Goal: Task Accomplishment & Management: Complete application form

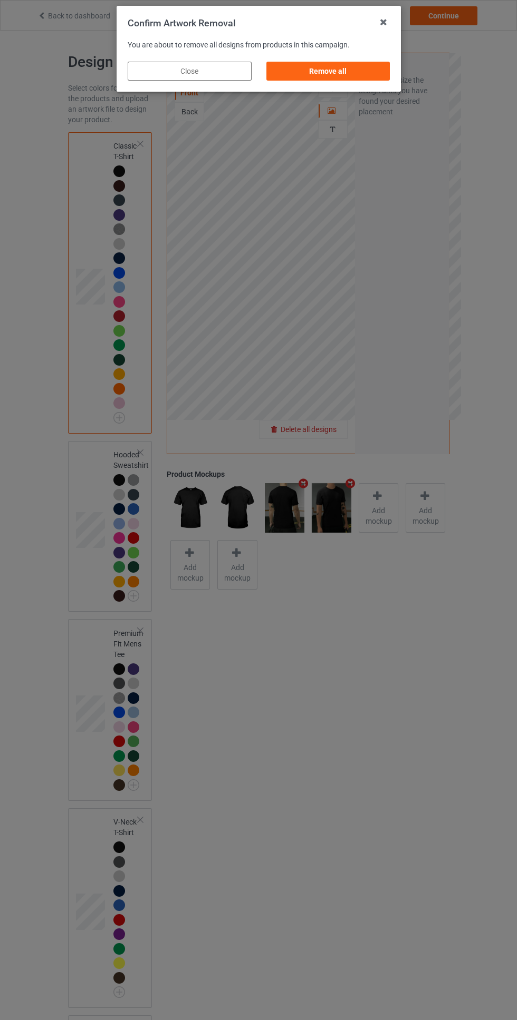
click at [361, 70] on div "Remove all" at bounding box center [328, 71] width 124 height 19
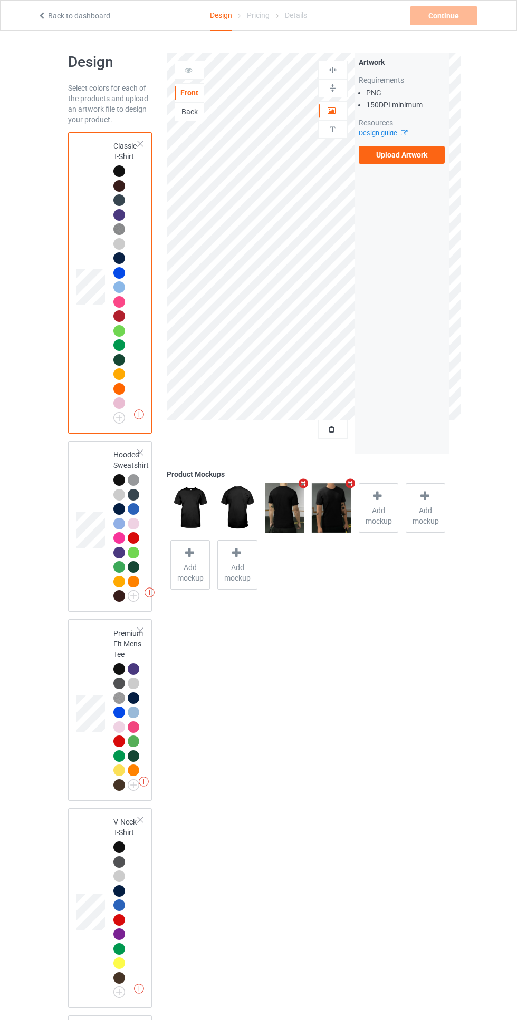
click at [195, 116] on div "Back" at bounding box center [189, 111] width 28 height 11
click at [196, 90] on div "Front" at bounding box center [189, 93] width 28 height 11
click at [427, 161] on label "Upload Artwork" at bounding box center [401, 155] width 86 height 18
click at [0, 0] on input "Upload Artwork" at bounding box center [0, 0] width 0 height 0
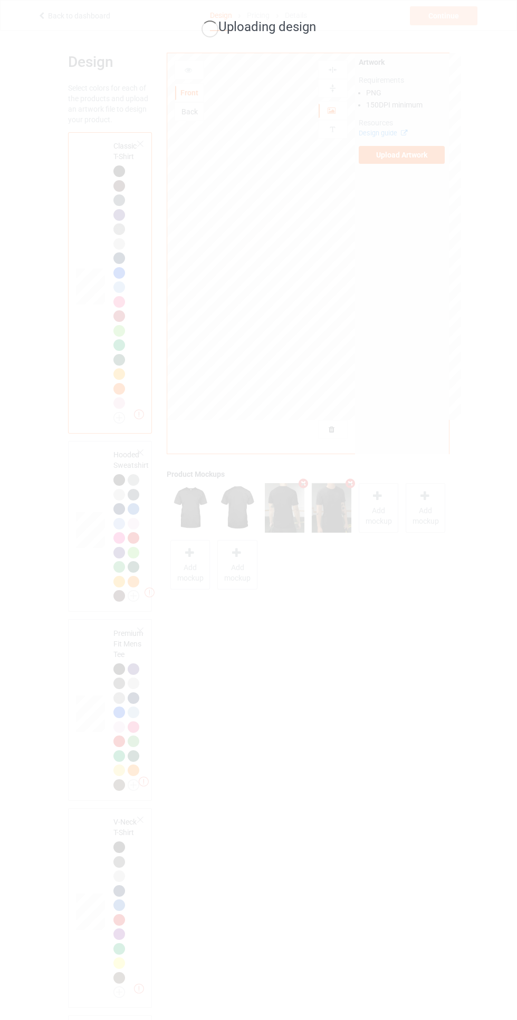
scroll to position [124, 0]
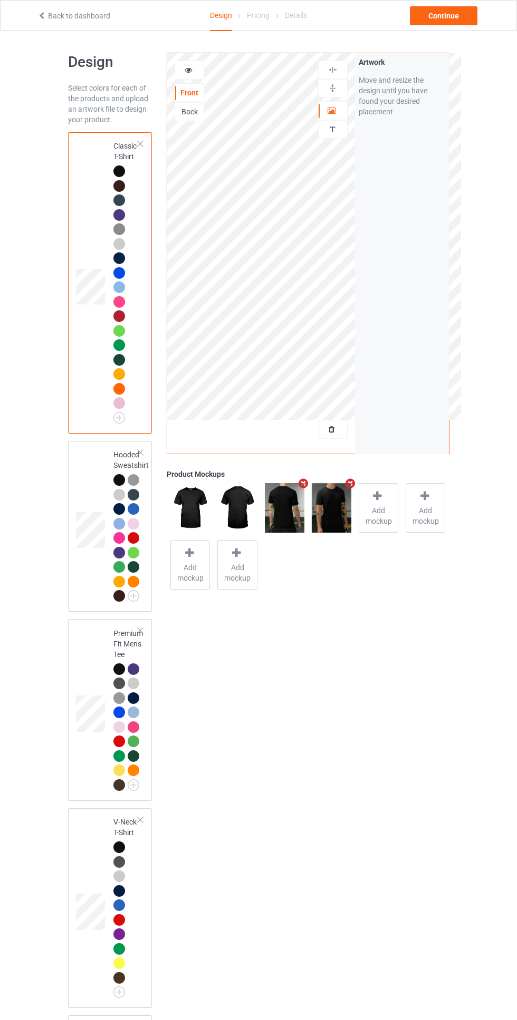
click at [195, 72] on div at bounding box center [189, 70] width 28 height 11
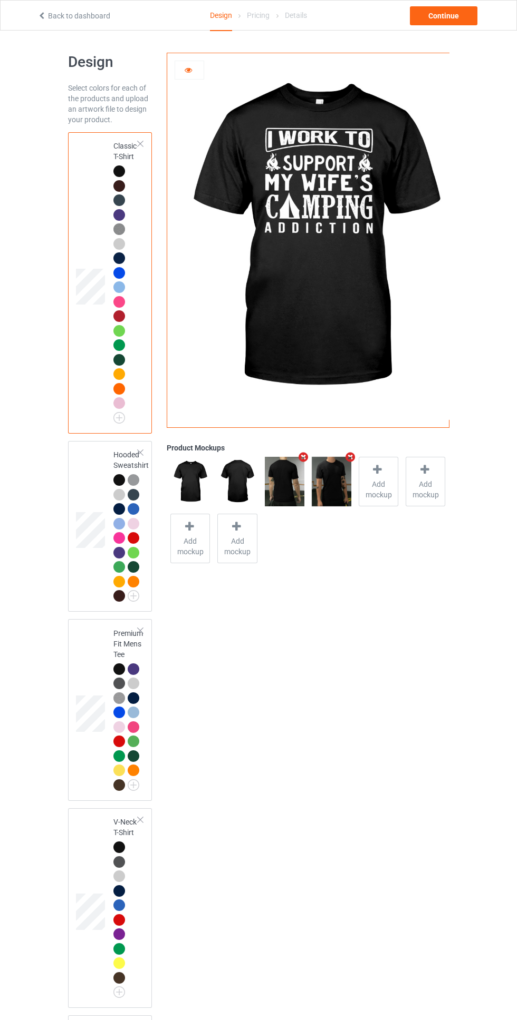
click at [188, 69] on icon at bounding box center [188, 68] width 9 height 7
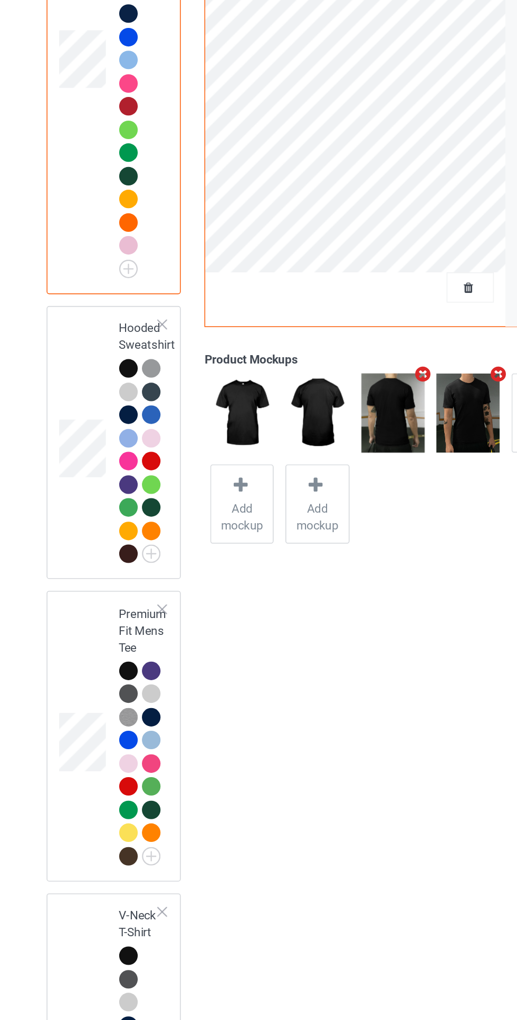
click at [118, 479] on div at bounding box center [119, 480] width 12 height 12
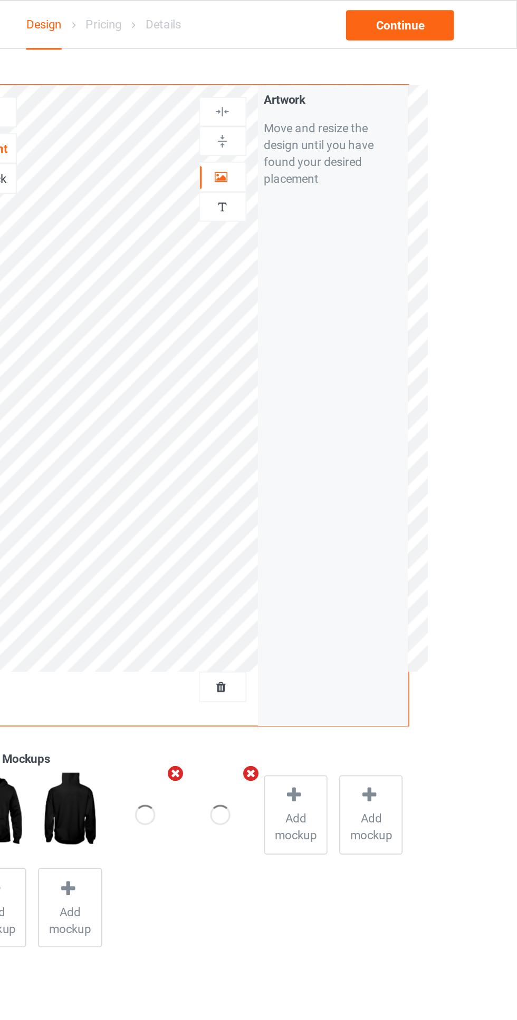
click at [332, 129] on img at bounding box center [332, 129] width 10 height 10
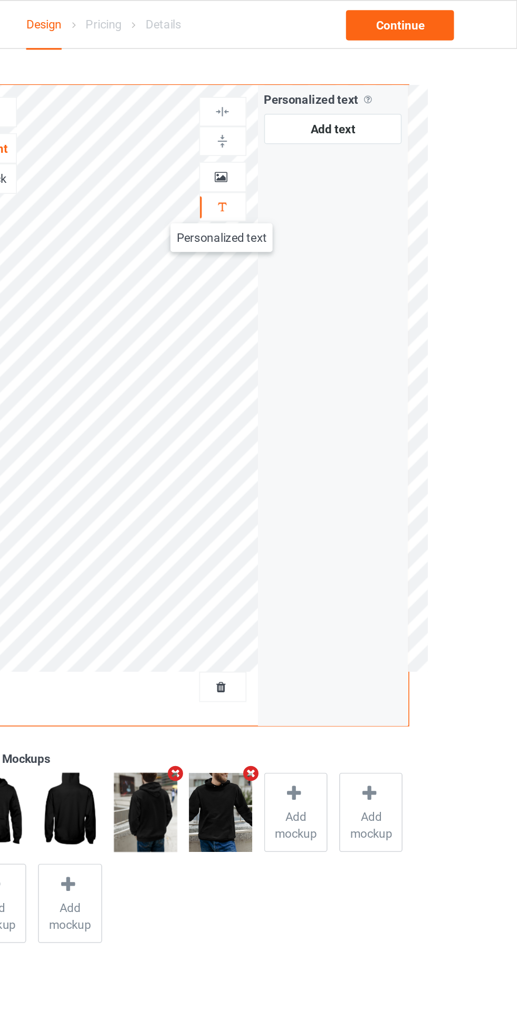
click at [337, 111] on div at bounding box center [332, 110] width 28 height 11
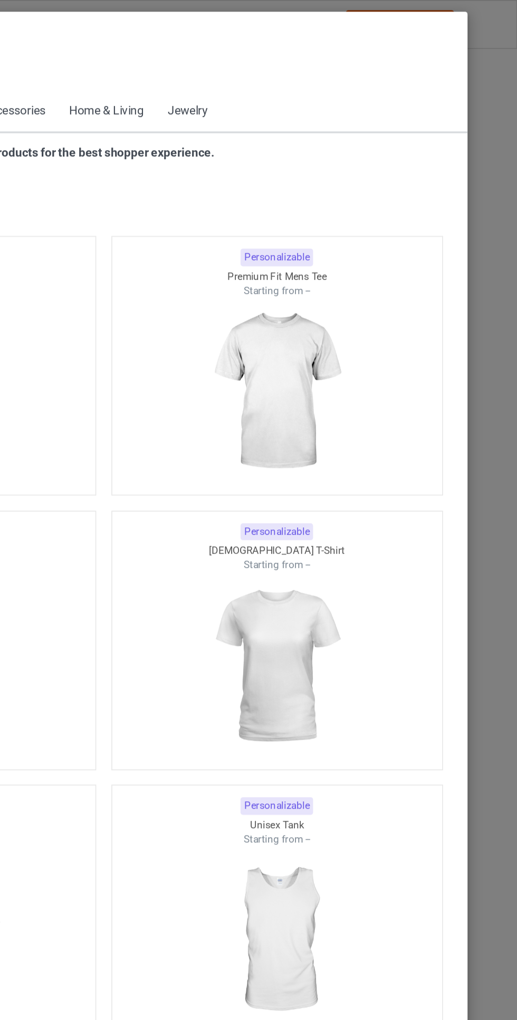
scroll to position [564, 0]
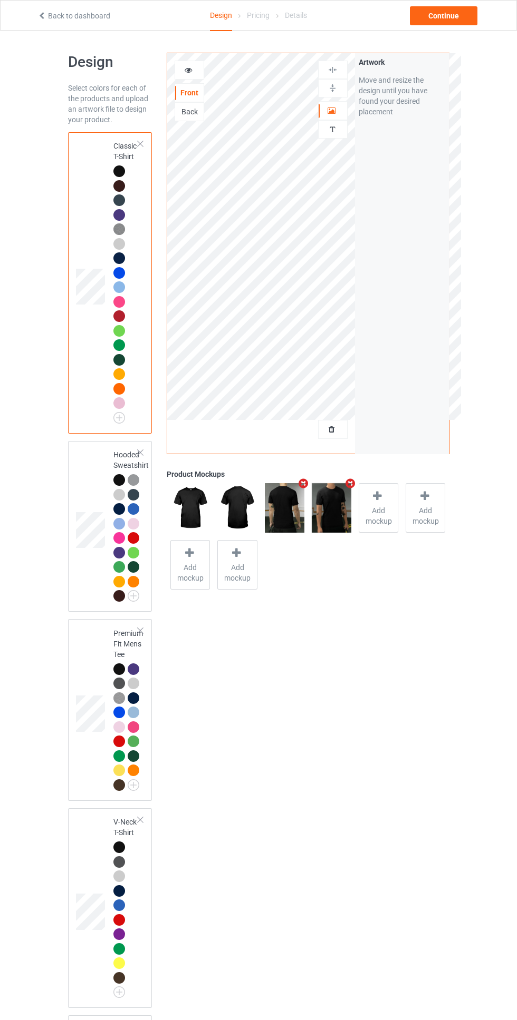
click at [339, 430] on div at bounding box center [332, 429] width 28 height 11
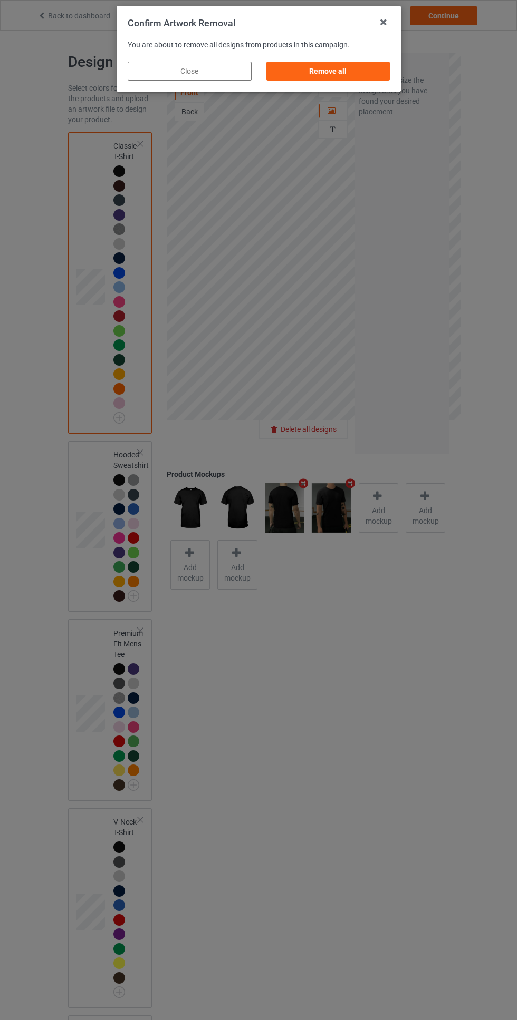
click at [349, 77] on div "Remove all" at bounding box center [328, 71] width 124 height 19
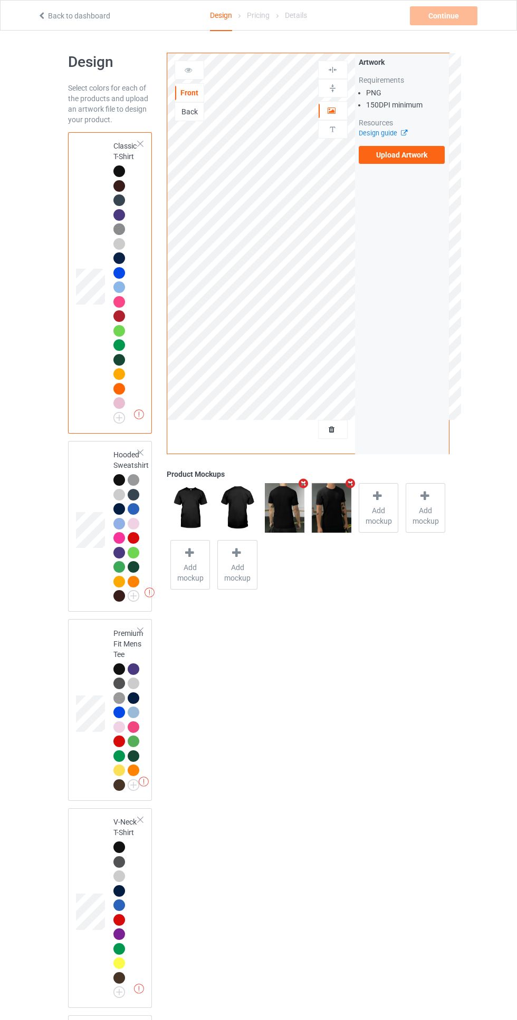
click at [123, 493] on div at bounding box center [119, 495] width 12 height 12
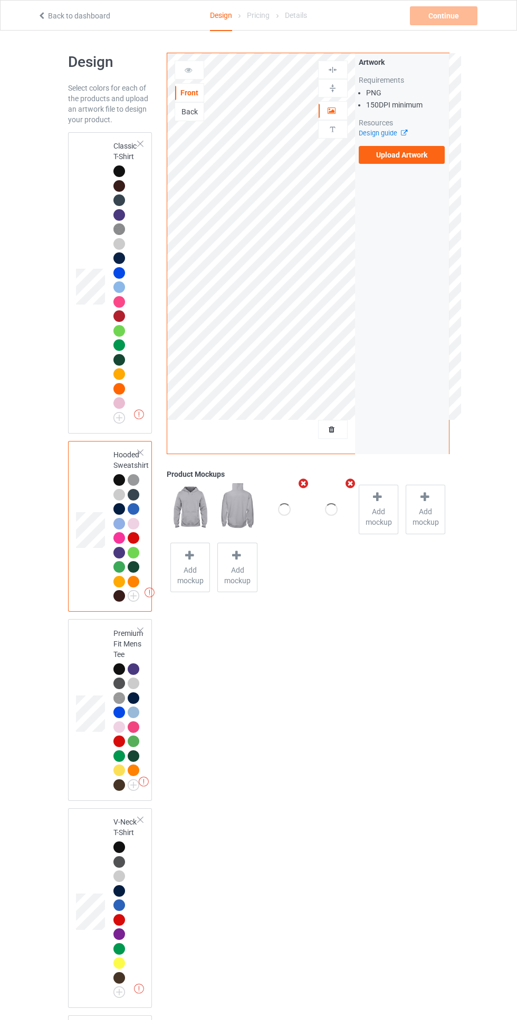
click at [125, 482] on div at bounding box center [120, 481] width 15 height 15
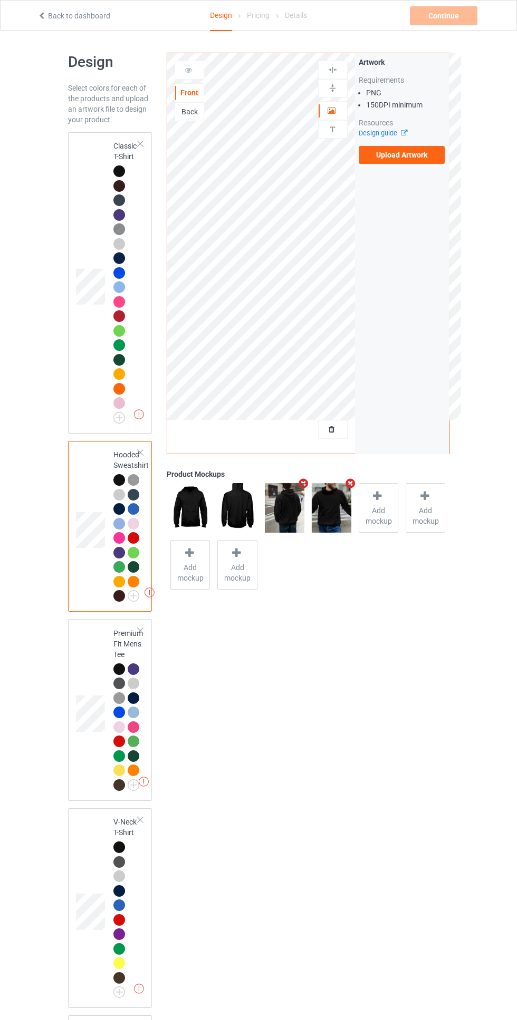
click at [418, 157] on label "Upload Artwork" at bounding box center [401, 155] width 86 height 18
click at [0, 0] on input "Upload Artwork" at bounding box center [0, 0] width 0 height 0
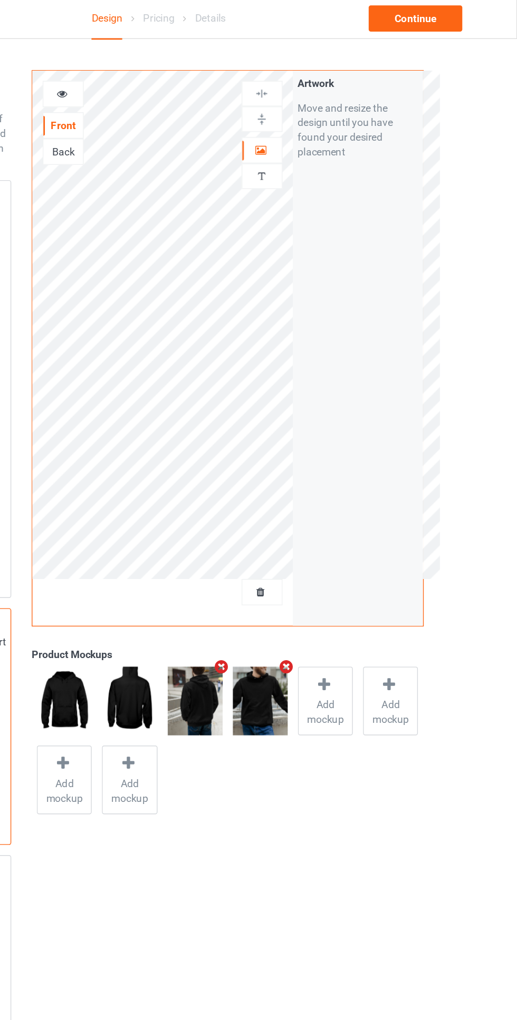
click at [332, 111] on icon at bounding box center [331, 108] width 9 height 7
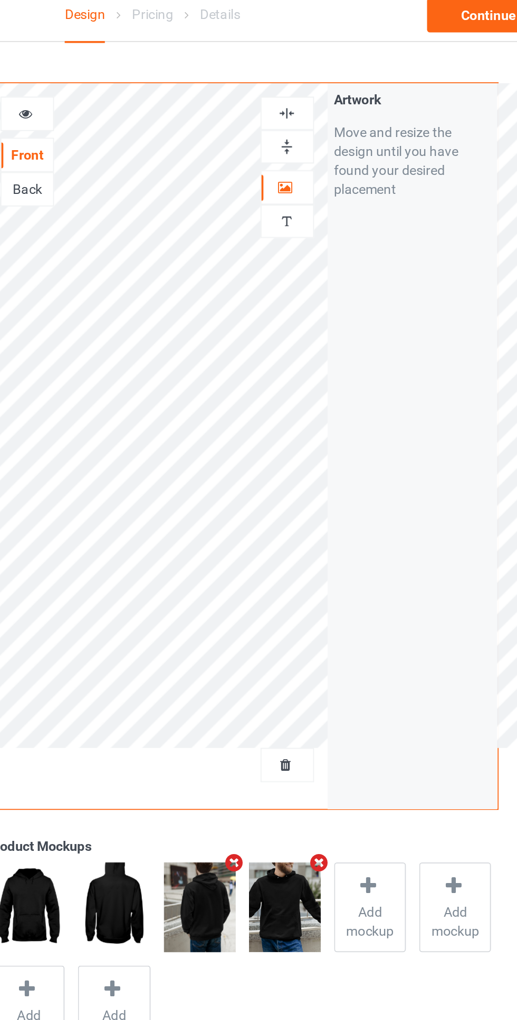
click at [338, 65] on div at bounding box center [332, 70] width 28 height 10
click at [339, 85] on div at bounding box center [332, 88] width 28 height 10
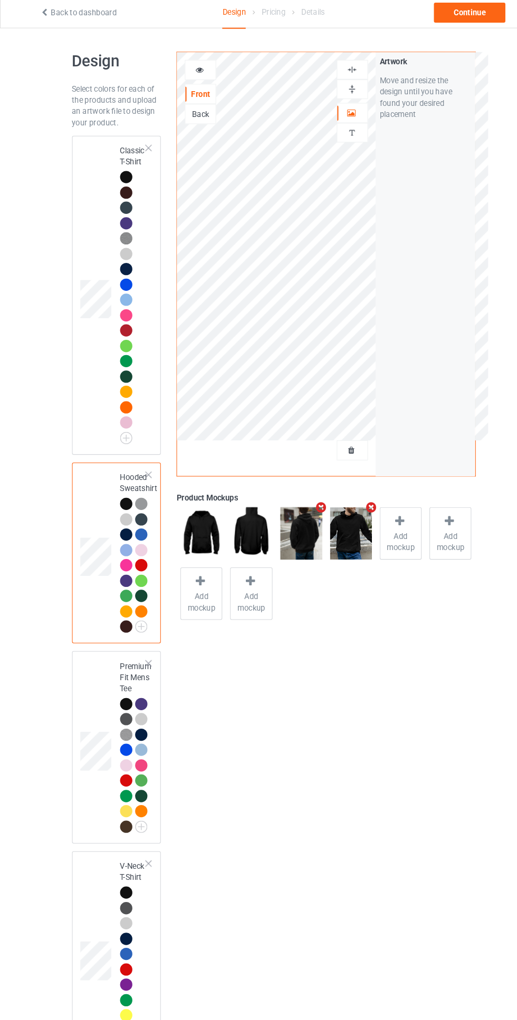
click at [123, 176] on div at bounding box center [120, 173] width 15 height 15
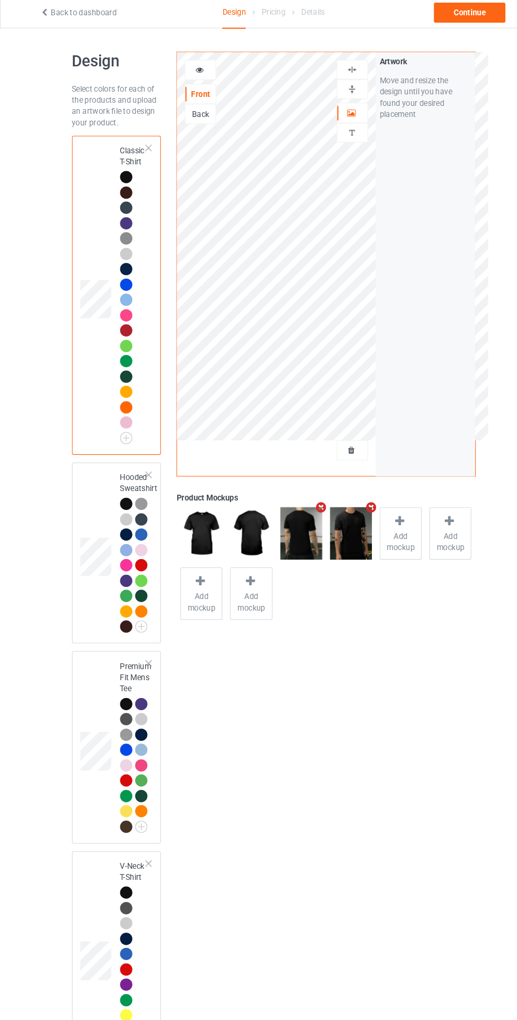
click at [192, 68] on icon at bounding box center [188, 68] width 9 height 7
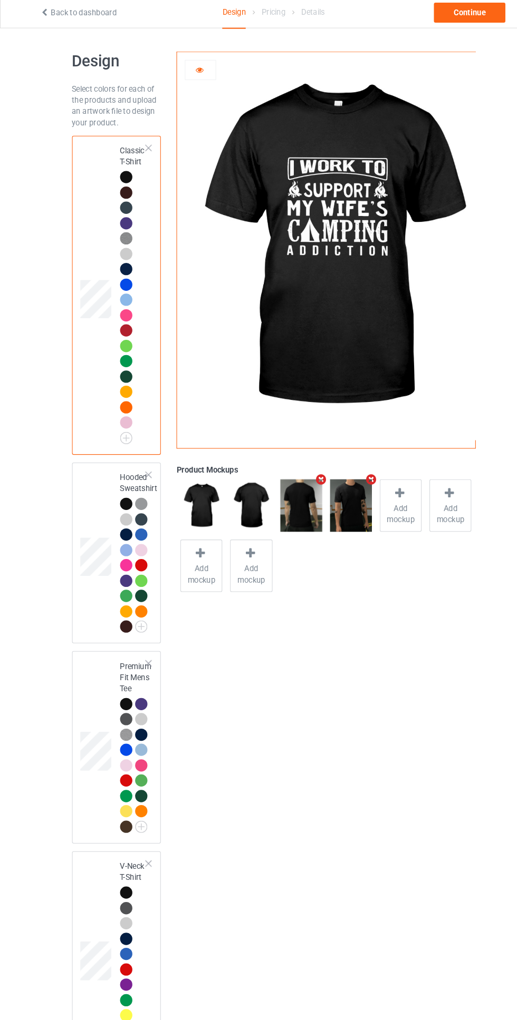
click at [188, 69] on icon at bounding box center [188, 68] width 9 height 7
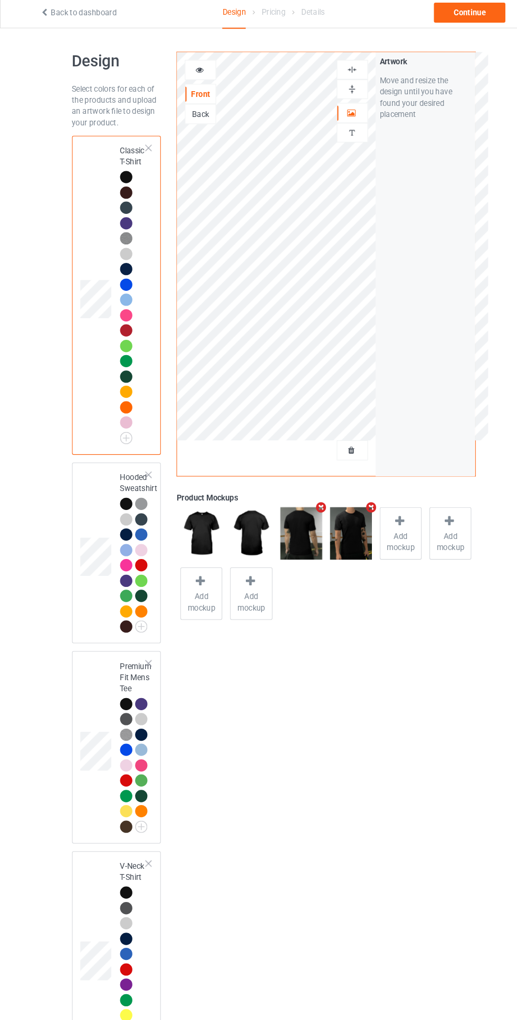
click at [336, 73] on img at bounding box center [332, 70] width 10 height 10
click at [190, 69] on icon at bounding box center [188, 68] width 9 height 7
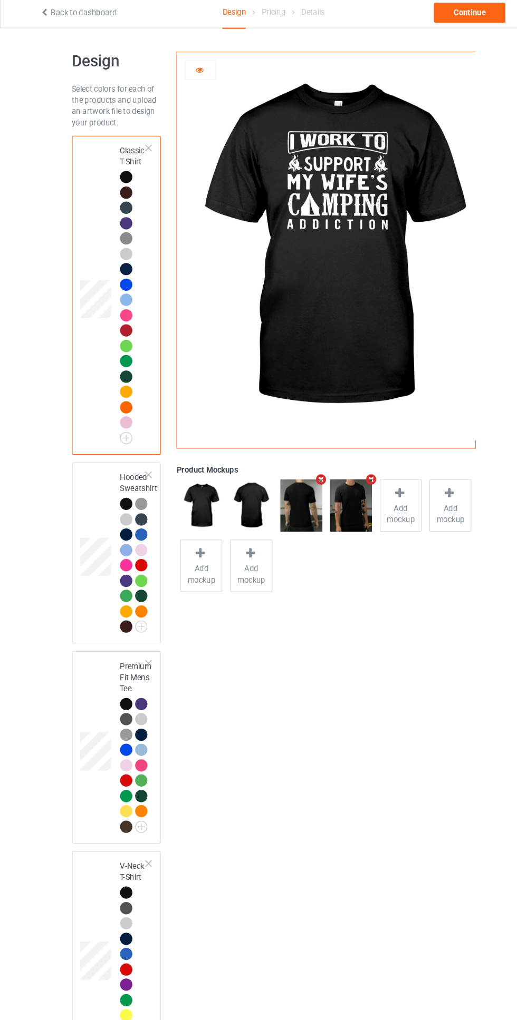
click at [188, 70] on icon at bounding box center [188, 68] width 9 height 7
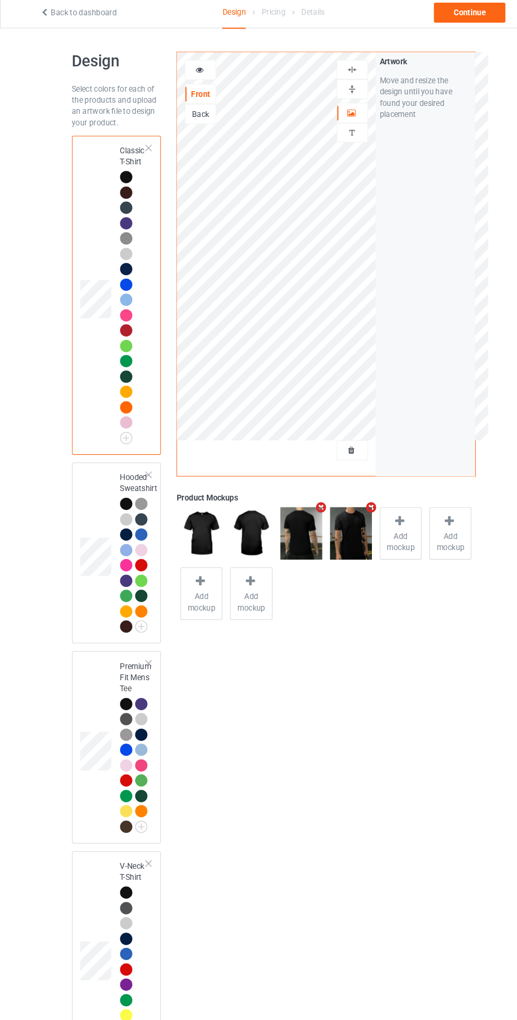
click at [332, 70] on img at bounding box center [332, 70] width 10 height 10
click at [337, 65] on img at bounding box center [332, 70] width 10 height 10
click at [330, 74] on img at bounding box center [332, 70] width 10 height 10
click at [198, 71] on div at bounding box center [189, 70] width 28 height 11
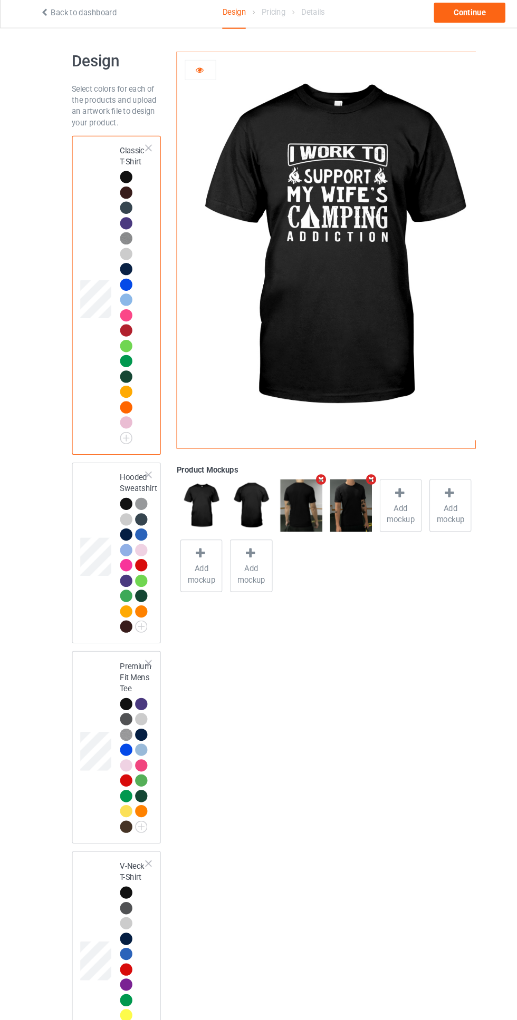
click at [188, 66] on icon at bounding box center [188, 68] width 9 height 7
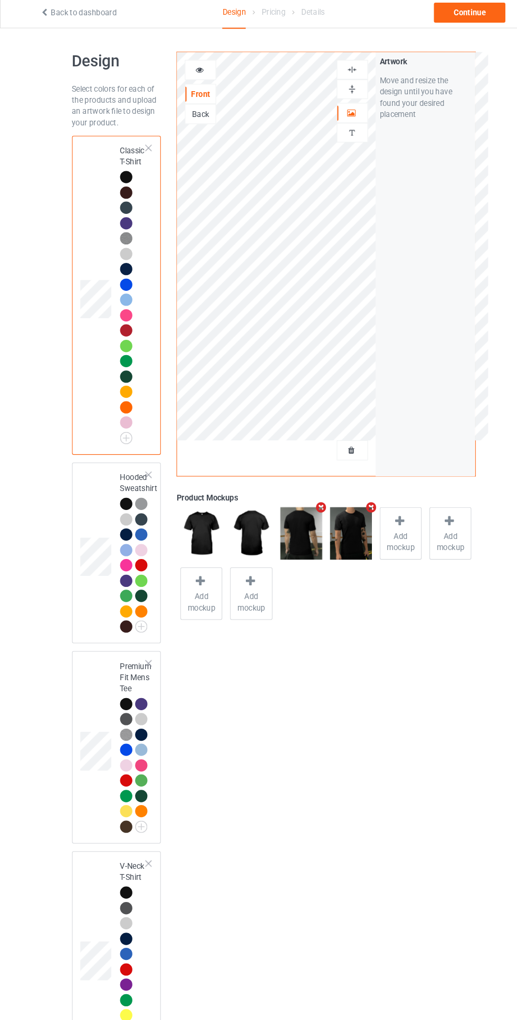
click at [338, 74] on div at bounding box center [332, 70] width 28 height 10
click at [188, 69] on icon at bounding box center [188, 68] width 9 height 7
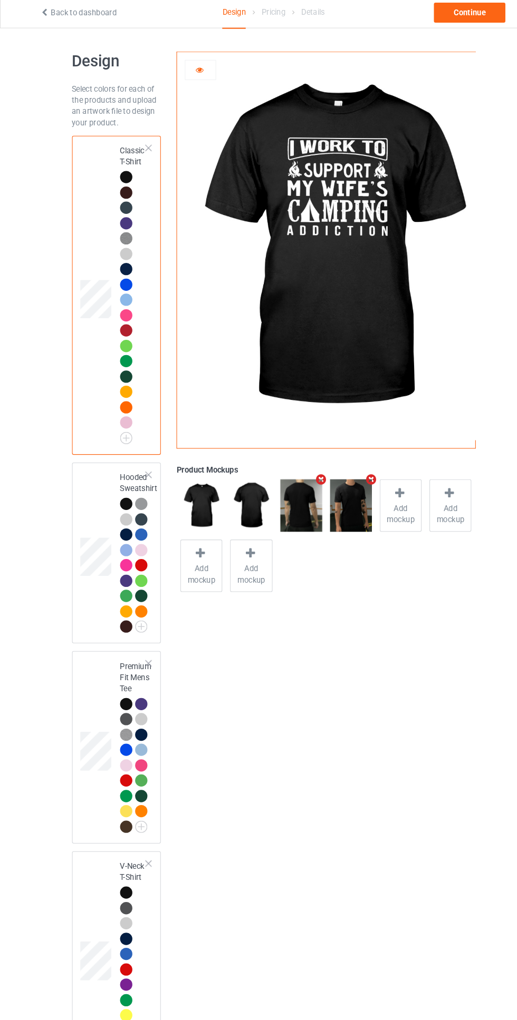
click at [191, 67] on icon at bounding box center [188, 68] width 9 height 7
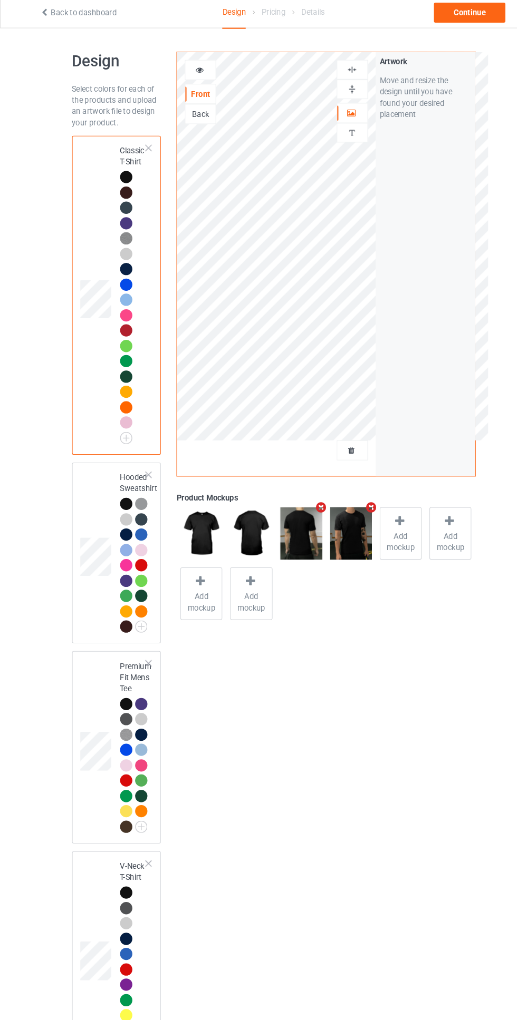
click at [333, 66] on img at bounding box center [332, 70] width 10 height 10
click at [183, 74] on div at bounding box center [189, 70] width 28 height 11
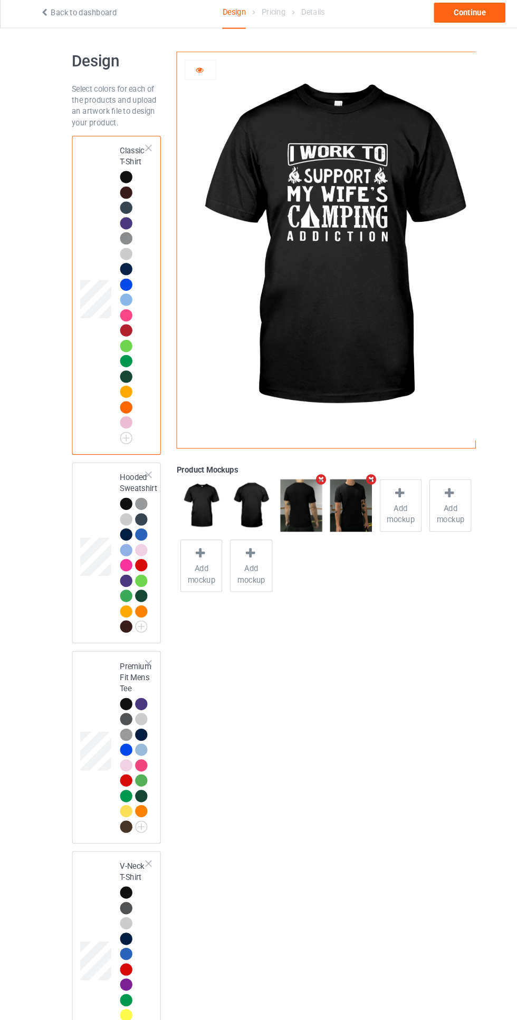
click at [179, 70] on div at bounding box center [189, 70] width 28 height 11
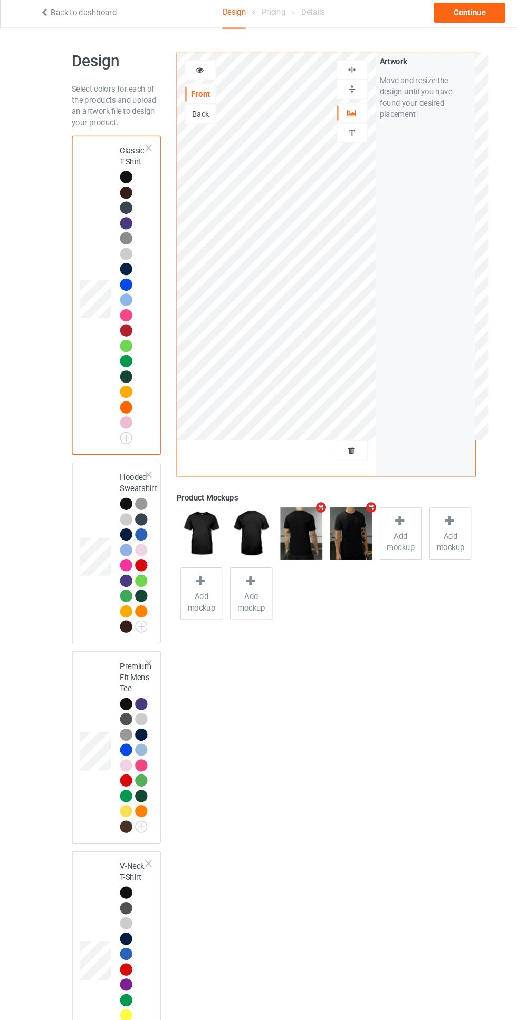
click at [339, 72] on div at bounding box center [332, 70] width 28 height 10
click at [342, 64] on div at bounding box center [333, 70] width 30 height 18
click at [442, 21] on div "Continue" at bounding box center [443, 15] width 67 height 19
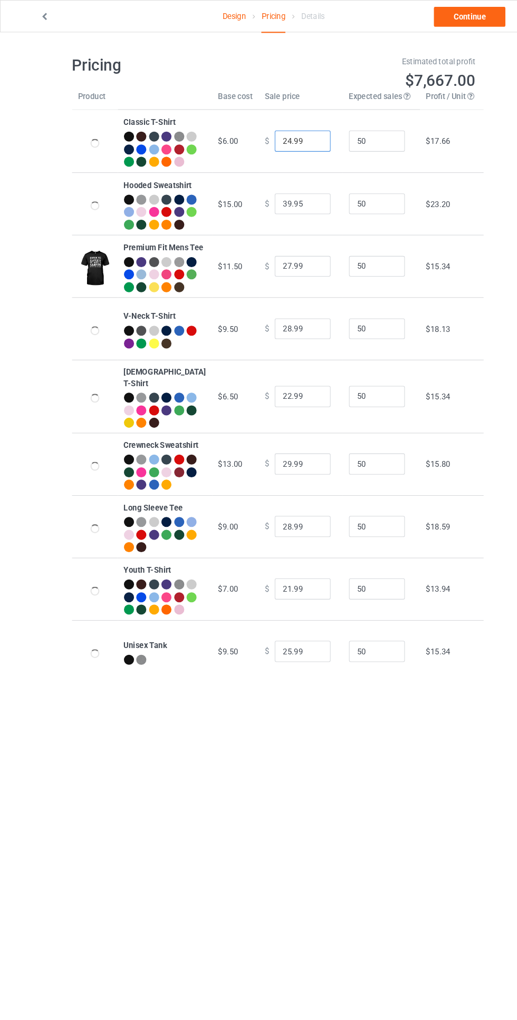
click at [259, 138] on input "24.99" at bounding box center [285, 133] width 53 height 20
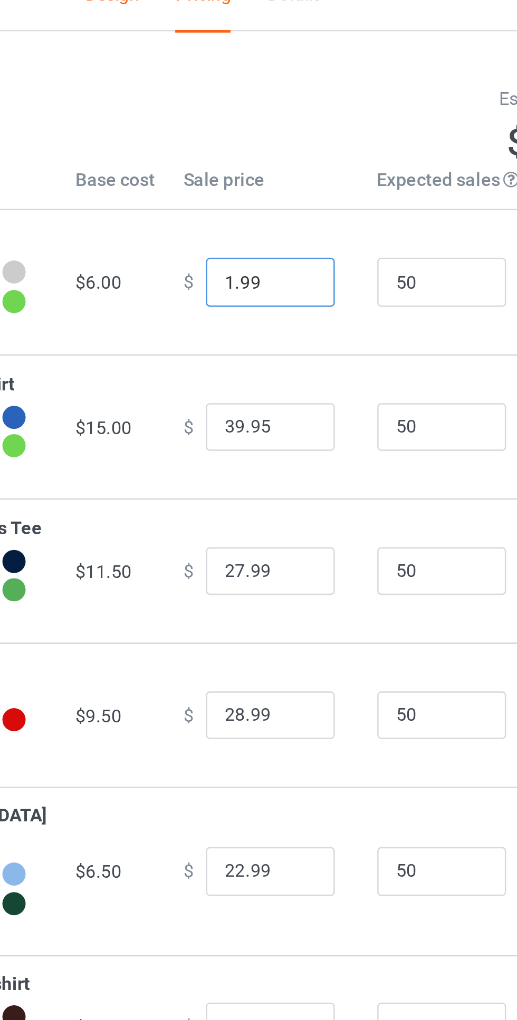
type input "19.99"
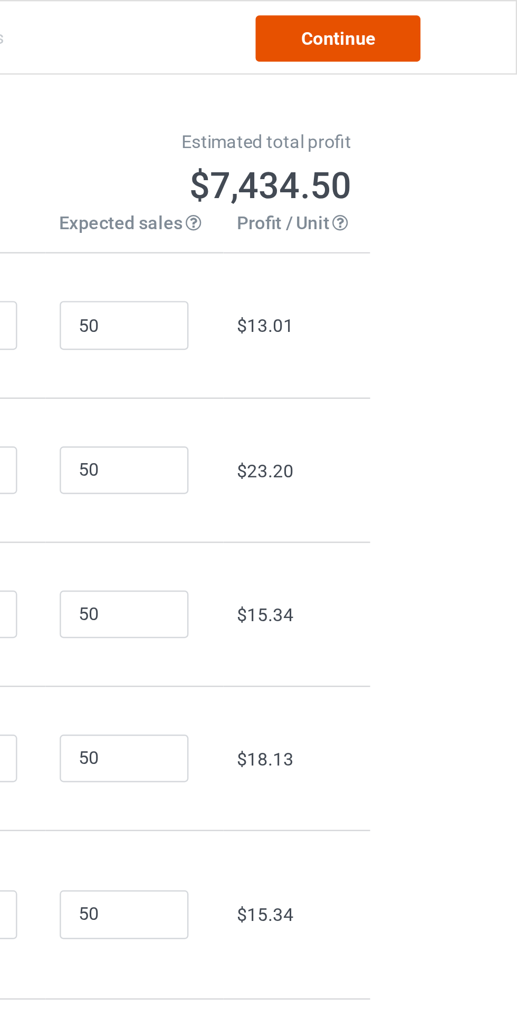
click at [452, 15] on link "Continue" at bounding box center [443, 15] width 67 height 19
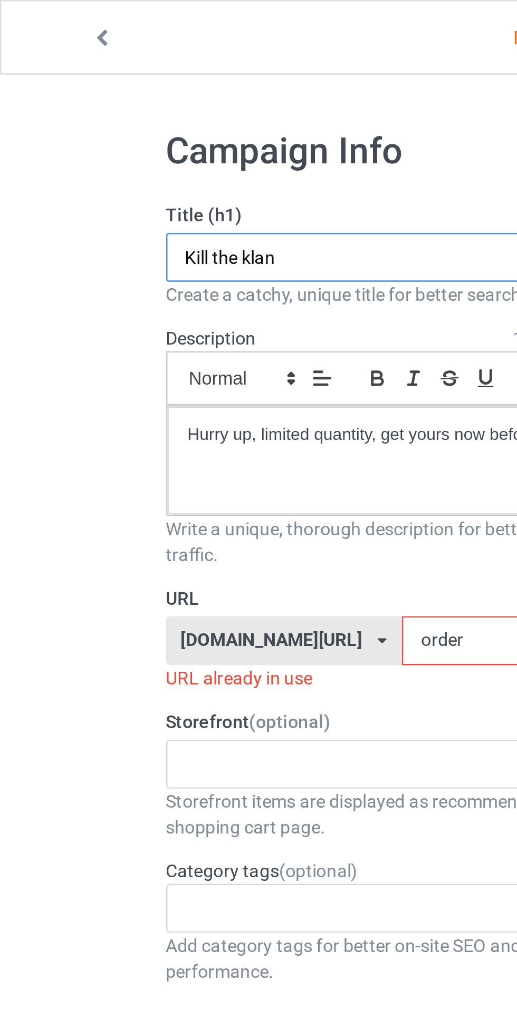
click at [160, 105] on input "Kill the klan" at bounding box center [172, 105] width 208 height 20
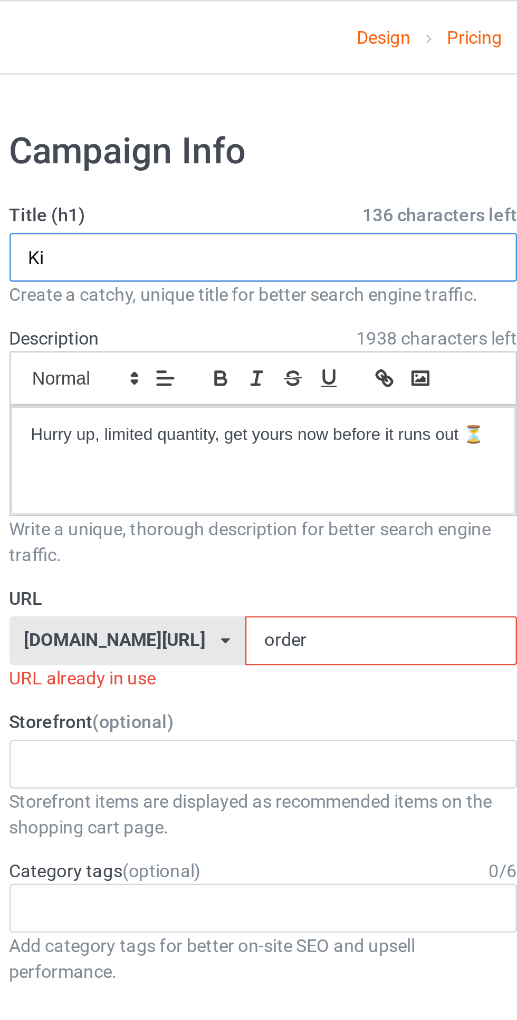
type input "K"
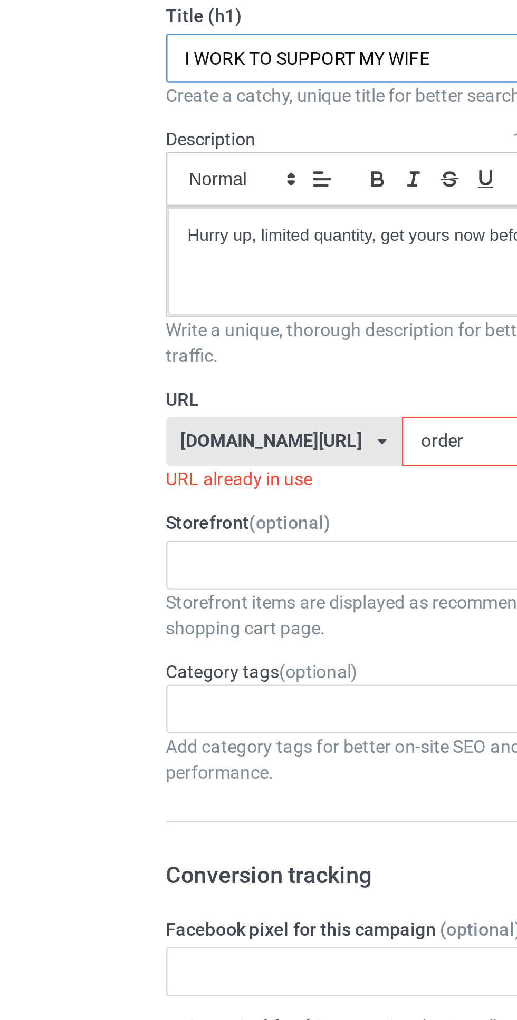
type input "I WORK TO SUPPORT MY WIFE"
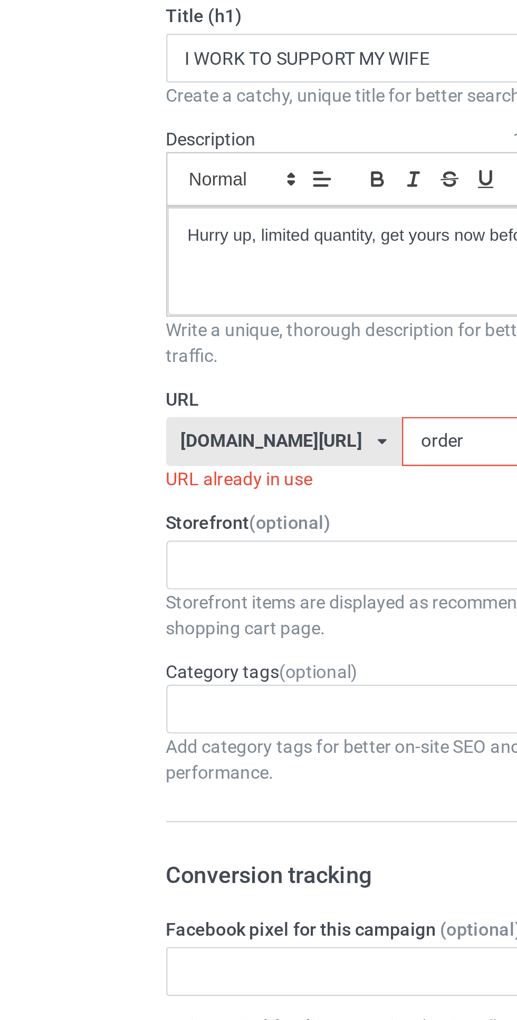
click at [180, 261] on input "order" at bounding box center [219, 262] width 111 height 20
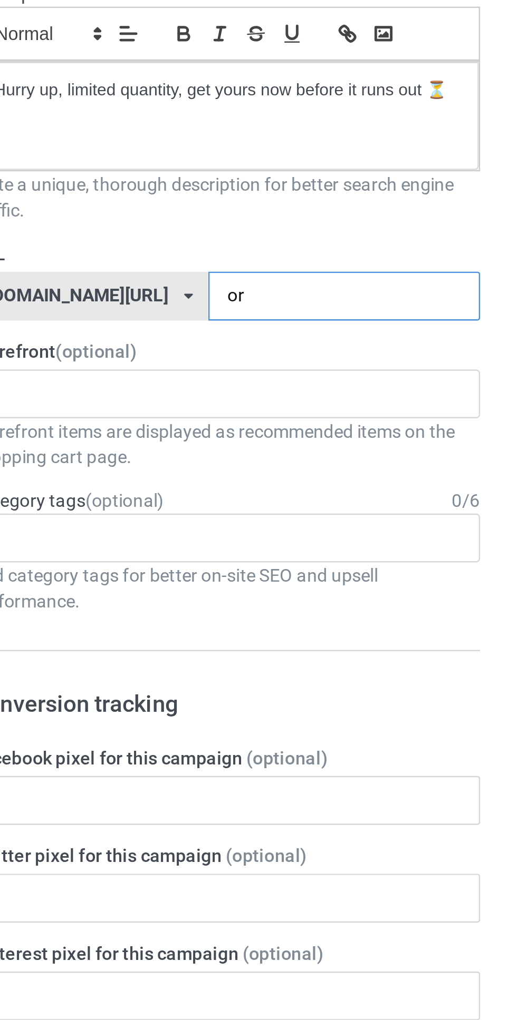
type input "o"
type input "W"
type input "wife"
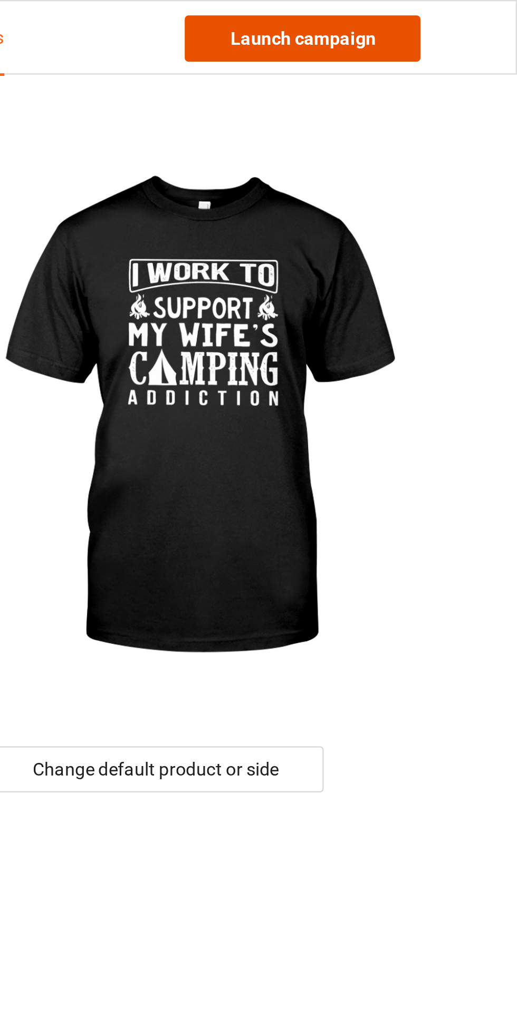
click at [453, 11] on link "Launch campaign" at bounding box center [429, 15] width 96 height 19
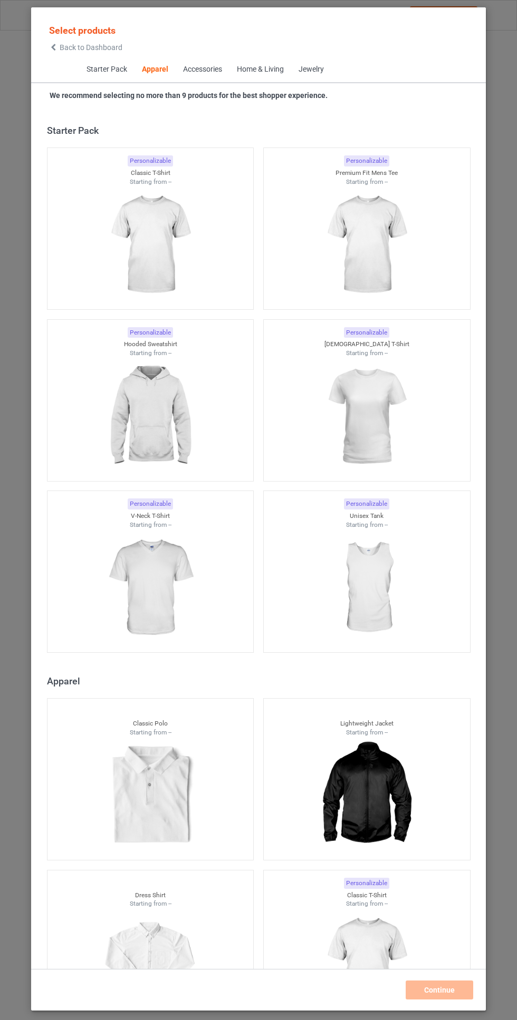
scroll to position [564, 0]
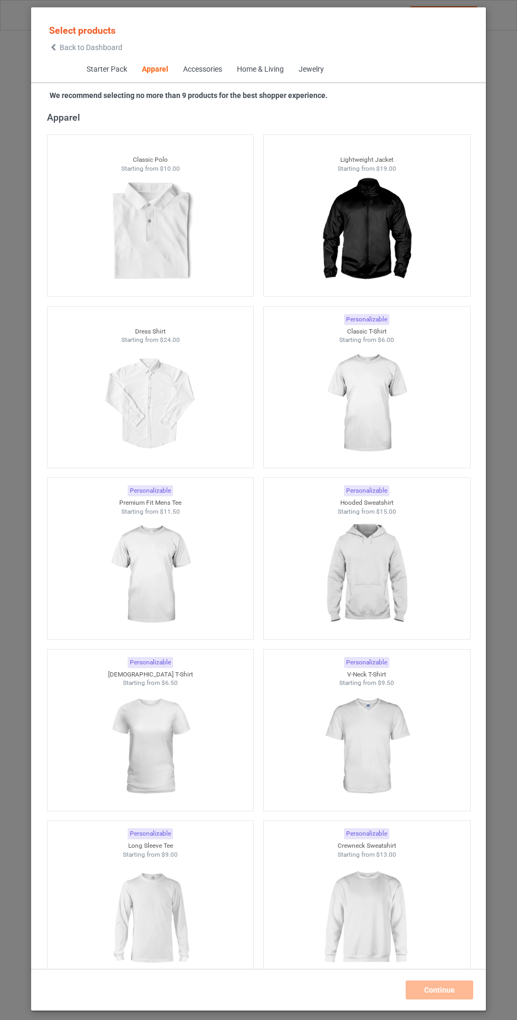
click at [118, 67] on span "Starter Pack" at bounding box center [106, 69] width 55 height 25
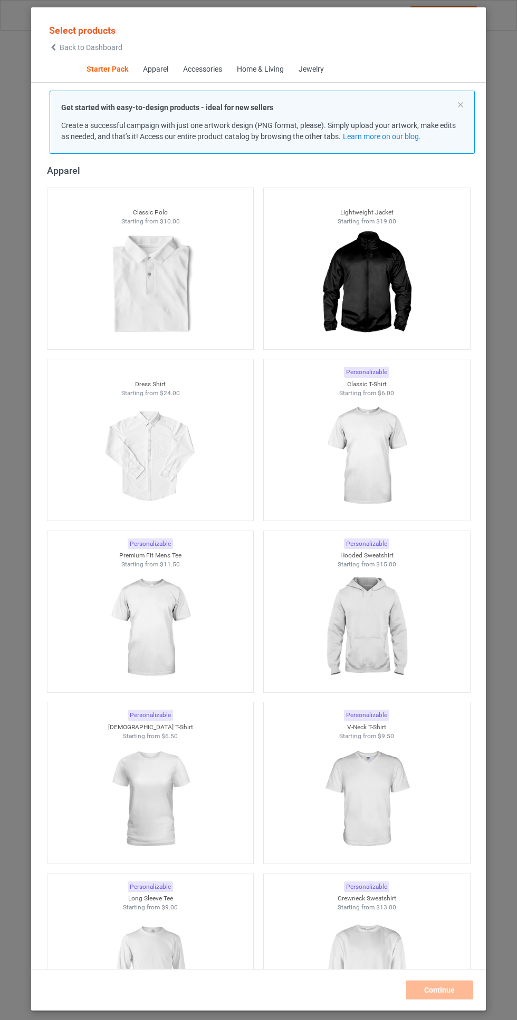
scroll to position [13, 0]
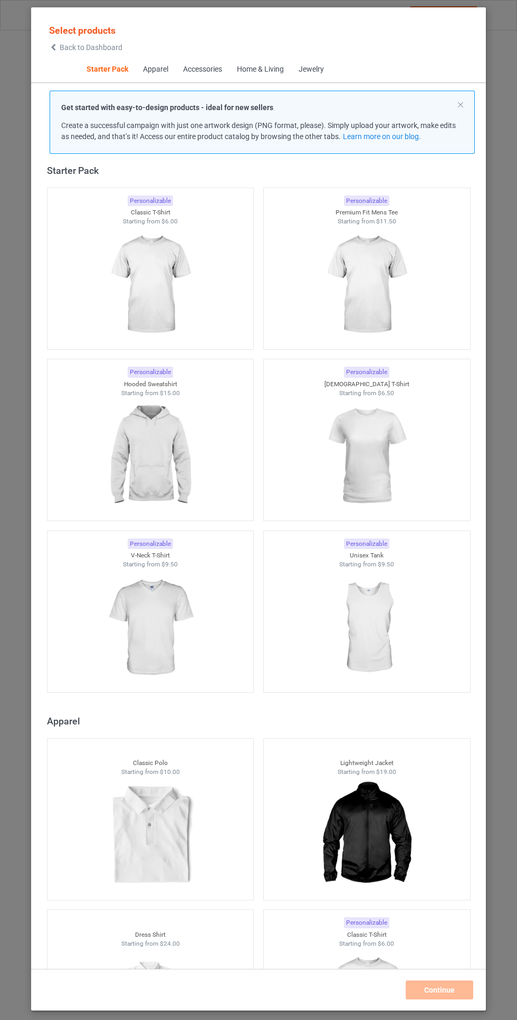
click at [174, 261] on img at bounding box center [150, 285] width 94 height 118
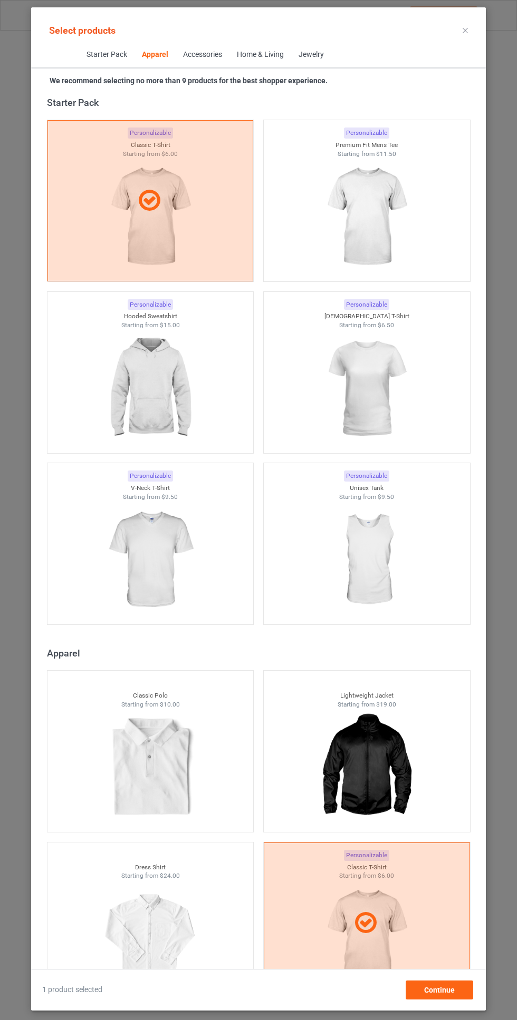
click at [180, 441] on img at bounding box center [150, 389] width 94 height 118
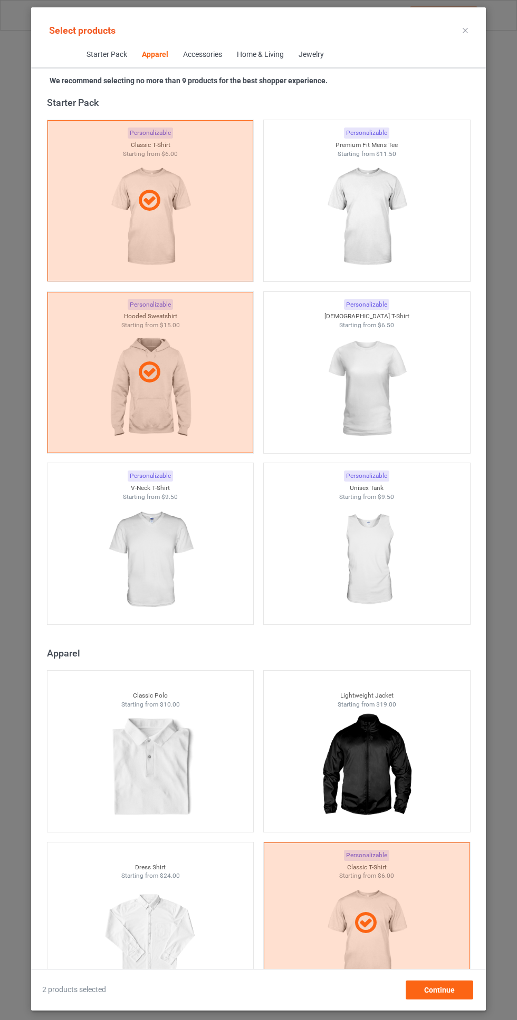
click at [393, 214] on img at bounding box center [366, 217] width 94 height 118
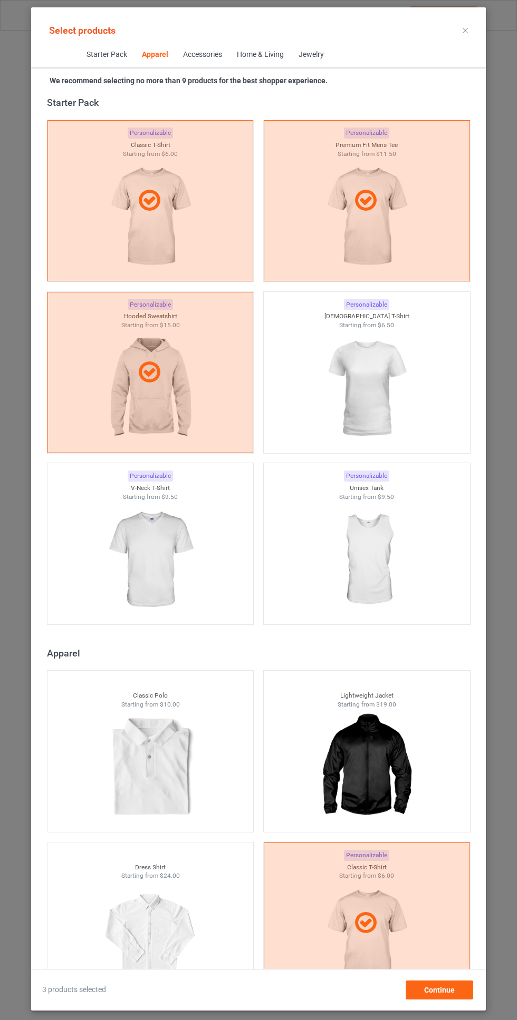
click at [383, 379] on img at bounding box center [366, 389] width 94 height 118
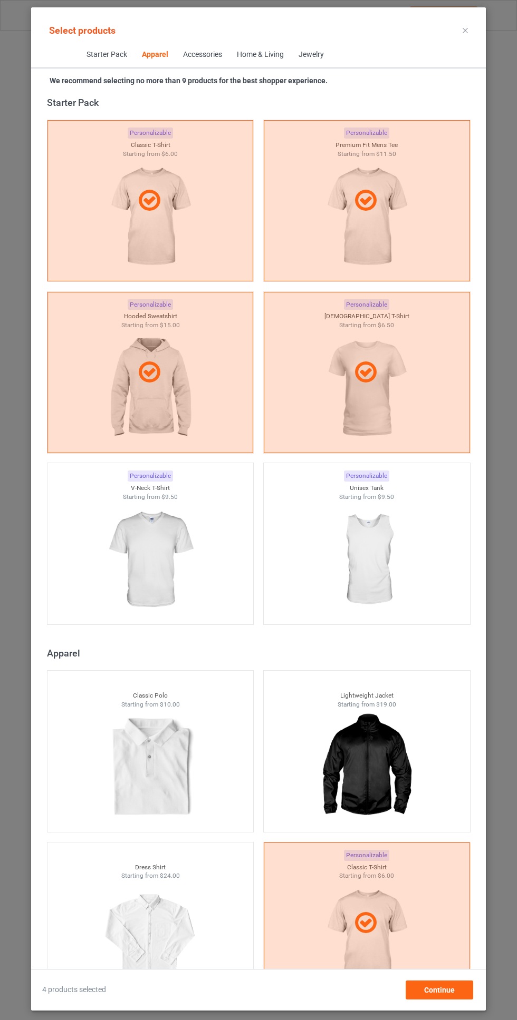
click at [184, 539] on img at bounding box center [150, 560] width 94 height 118
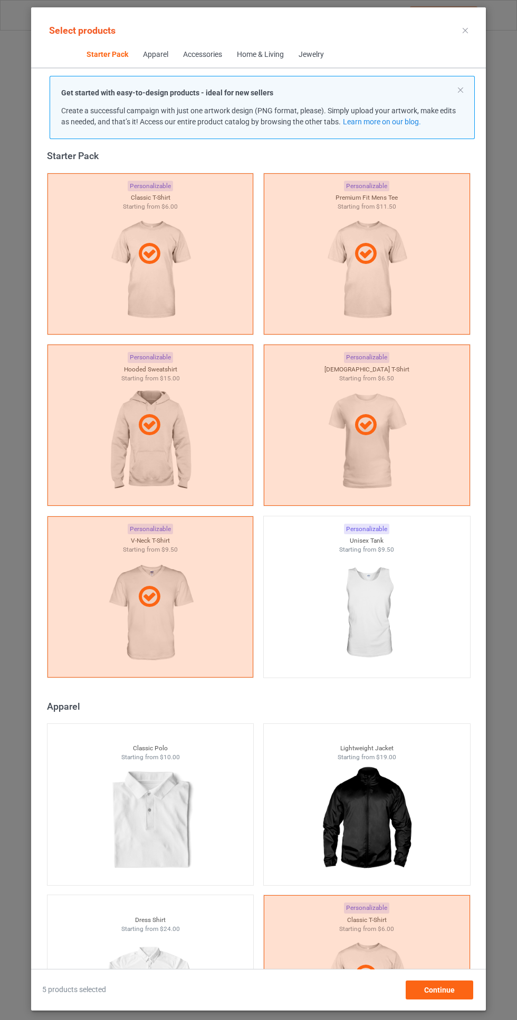
scroll to position [2080, 0]
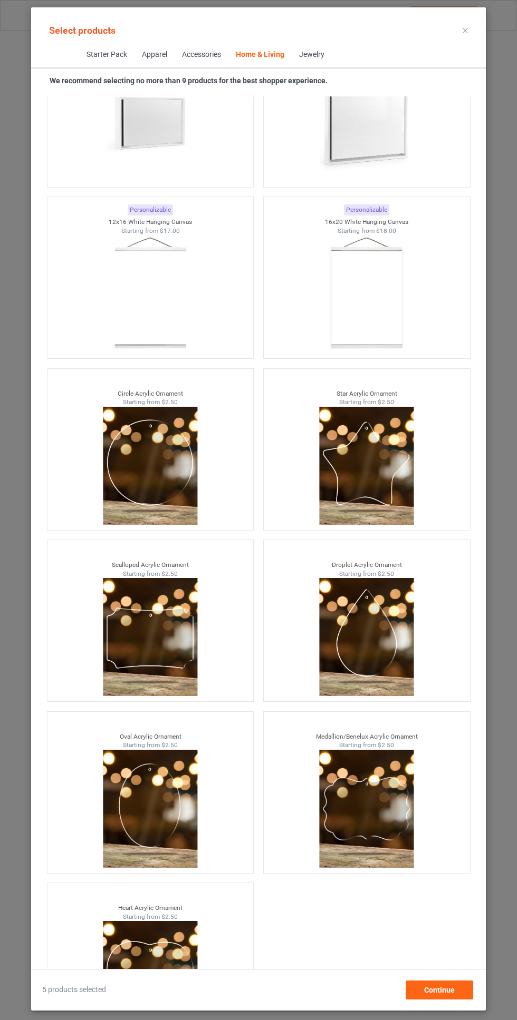
scroll to position [78, 0]
click at [444, 985] on div "Continue" at bounding box center [438, 990] width 67 height 19
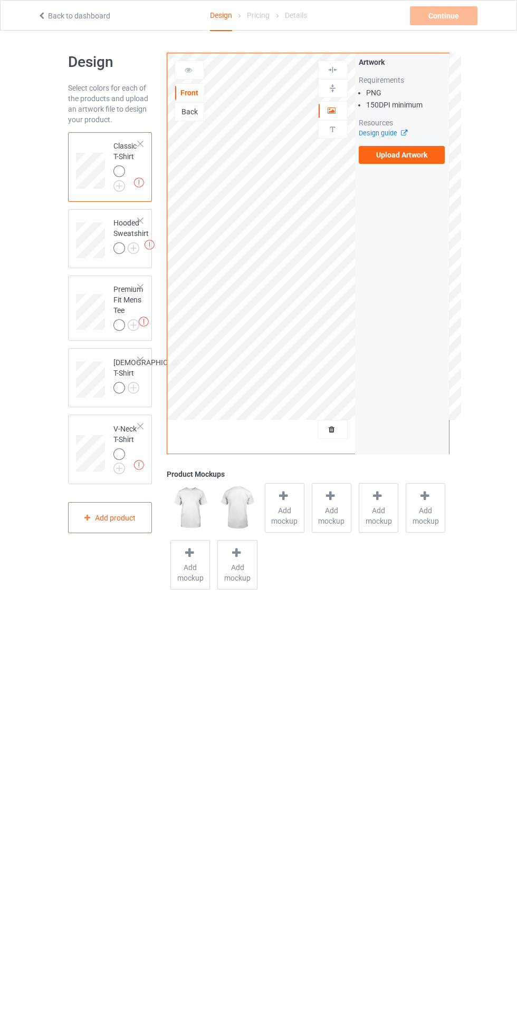
click at [0, 0] on img at bounding box center [0, 0] width 0 height 0
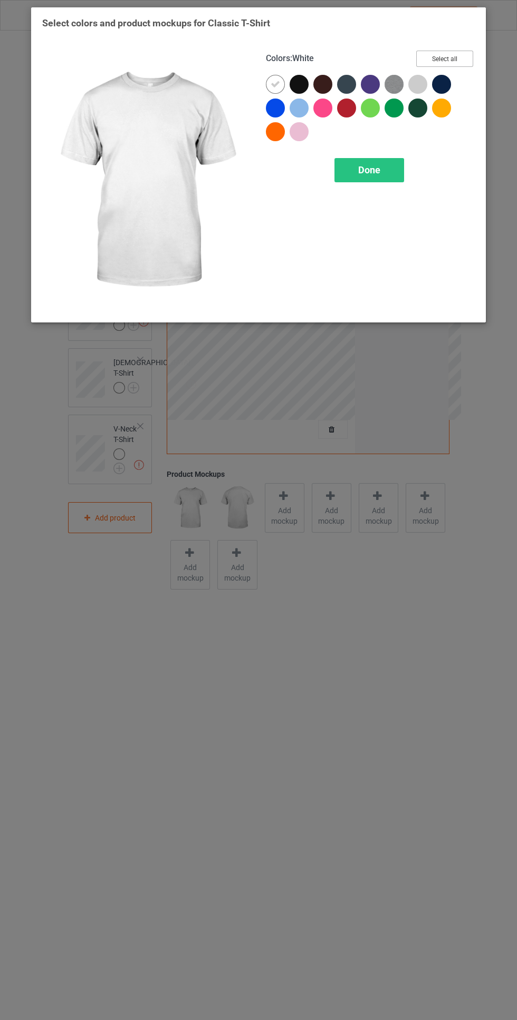
click at [438, 53] on button "Select all" at bounding box center [444, 59] width 57 height 16
click at [275, 84] on icon at bounding box center [274, 84] width 9 height 9
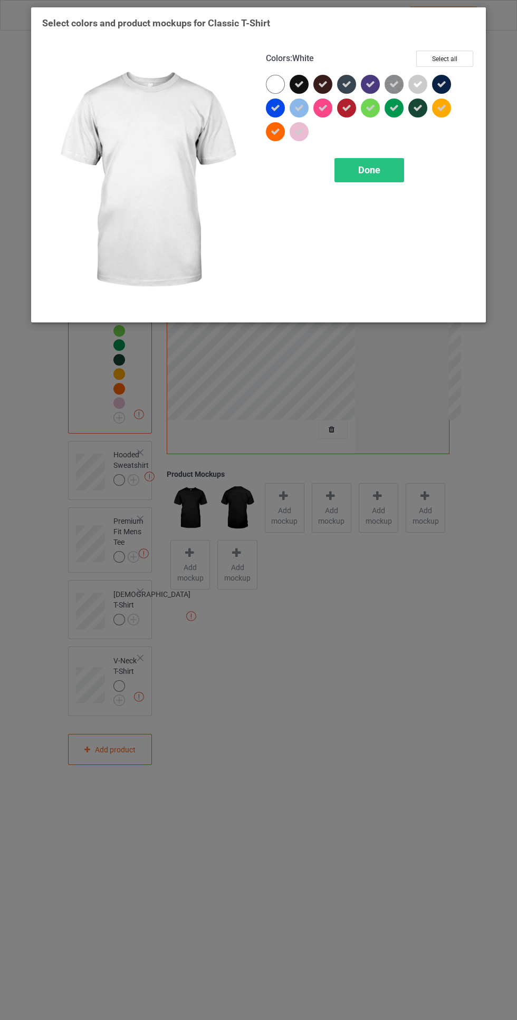
click at [392, 174] on div "Done" at bounding box center [369, 170] width 70 height 24
